Goal: Transaction & Acquisition: Purchase product/service

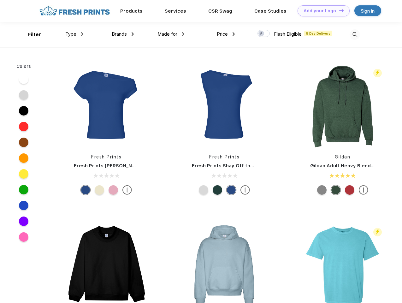
click at [321, 11] on link "Add your Logo Design Tool" at bounding box center [323, 10] width 52 height 11
click at [0, 0] on div "Design Tool" at bounding box center [0, 0] width 0 height 0
click at [338, 10] on link "Add your Logo Design Tool" at bounding box center [323, 10] width 52 height 11
click at [30, 34] on div "Filter" at bounding box center [34, 34] width 13 height 7
click at [74, 34] on span "Type" at bounding box center [70, 34] width 11 height 6
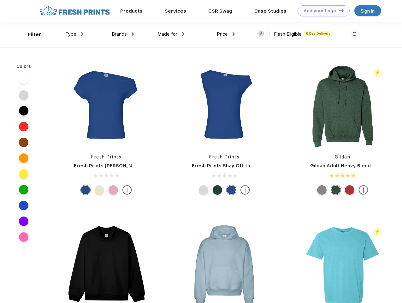
click at [123, 34] on span "Brands" at bounding box center [119, 34] width 15 height 6
click at [171, 34] on span "Made for" at bounding box center [167, 34] width 20 height 6
click at [226, 34] on span "Price" at bounding box center [222, 34] width 11 height 6
click at [264, 34] on div at bounding box center [263, 33] width 12 height 7
click at [261, 34] on input "checkbox" at bounding box center [259, 32] width 4 height 4
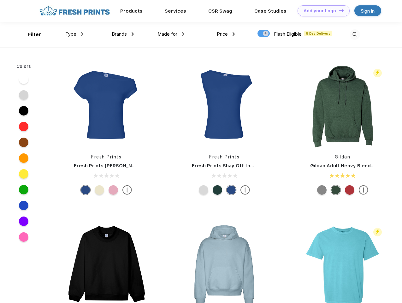
click at [355, 34] on img at bounding box center [354, 34] width 10 height 10
